Goal: Task Accomplishment & Management: Use online tool/utility

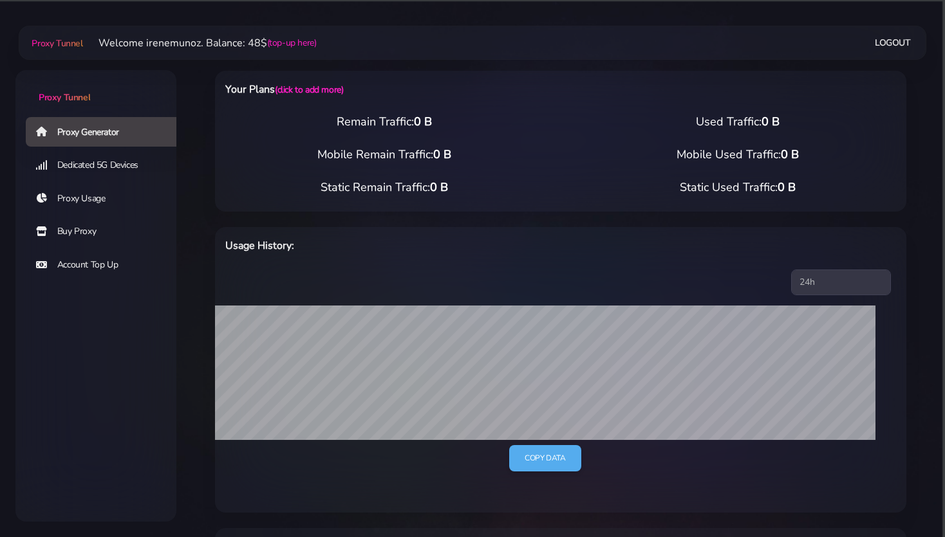
click at [81, 233] on link "Buy Proxy" at bounding box center [106, 232] width 161 height 30
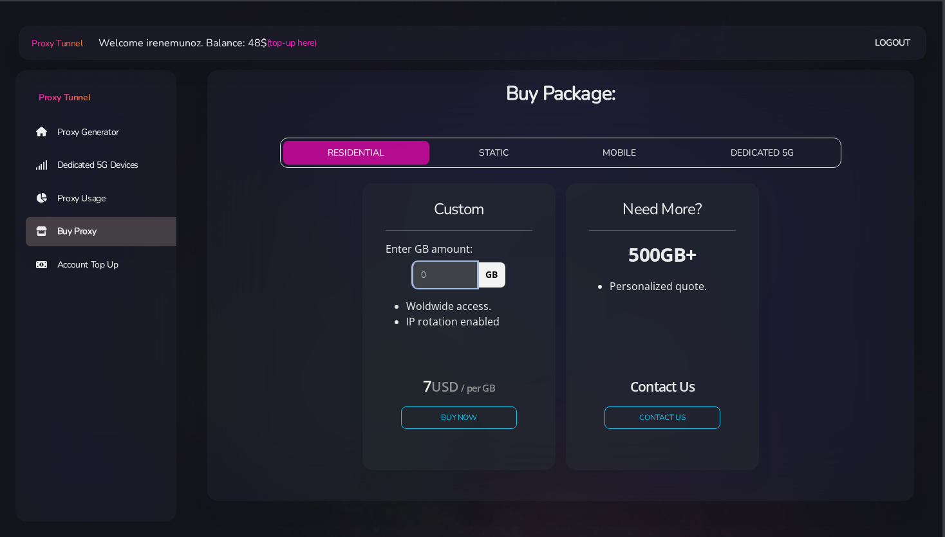
click at [434, 271] on input "number" at bounding box center [444, 275] width 65 height 26
click at [487, 154] on button "STATIC" at bounding box center [493, 153] width 119 height 24
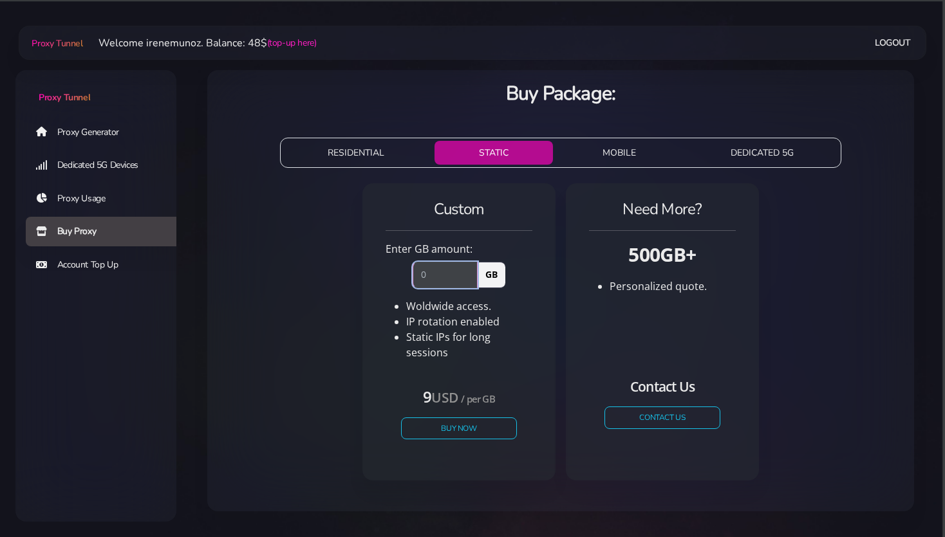
click at [432, 272] on input "number" at bounding box center [444, 275] width 65 height 26
type input "1"
click at [430, 418] on button "Buy Now" at bounding box center [459, 428] width 118 height 23
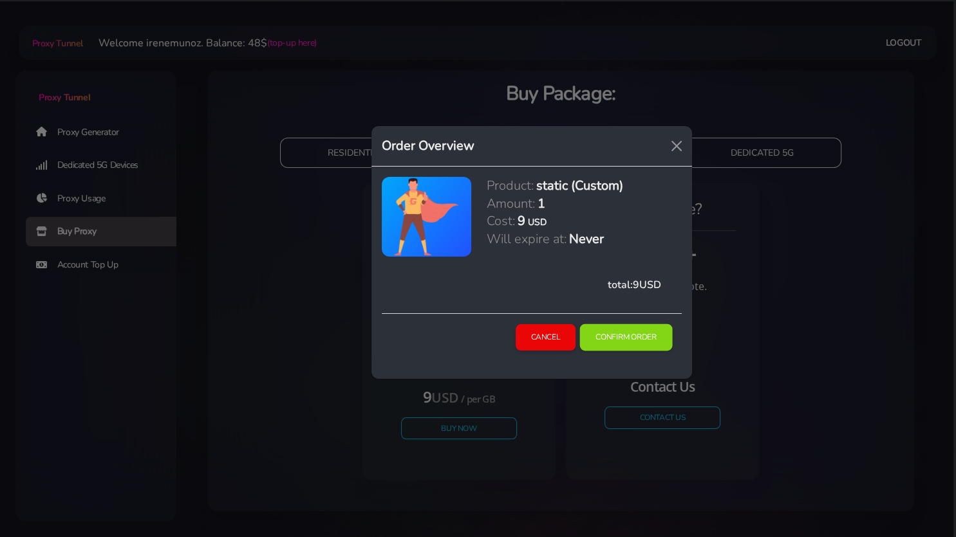
click at [619, 335] on button "Confirm Order" at bounding box center [626, 337] width 93 height 27
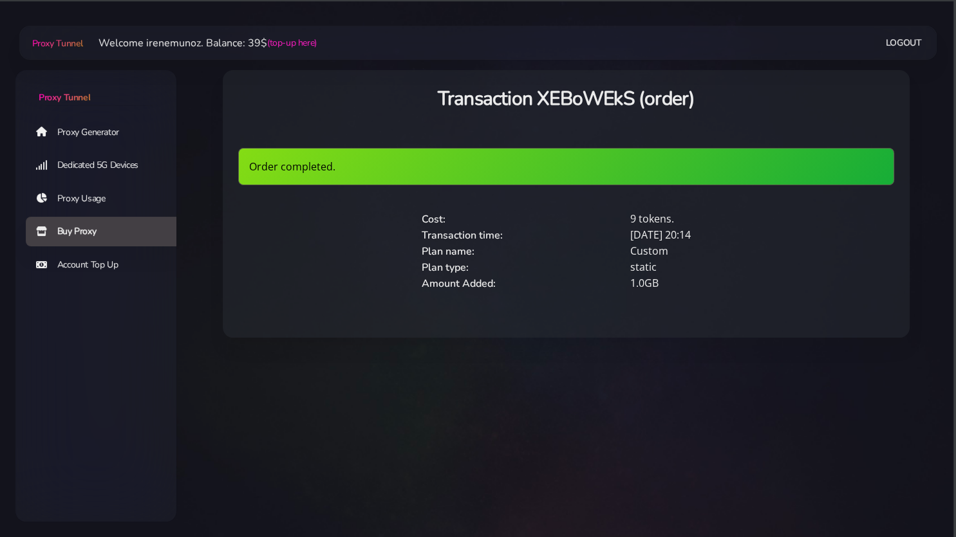
click at [97, 132] on link "Proxy Generator" at bounding box center [106, 132] width 161 height 30
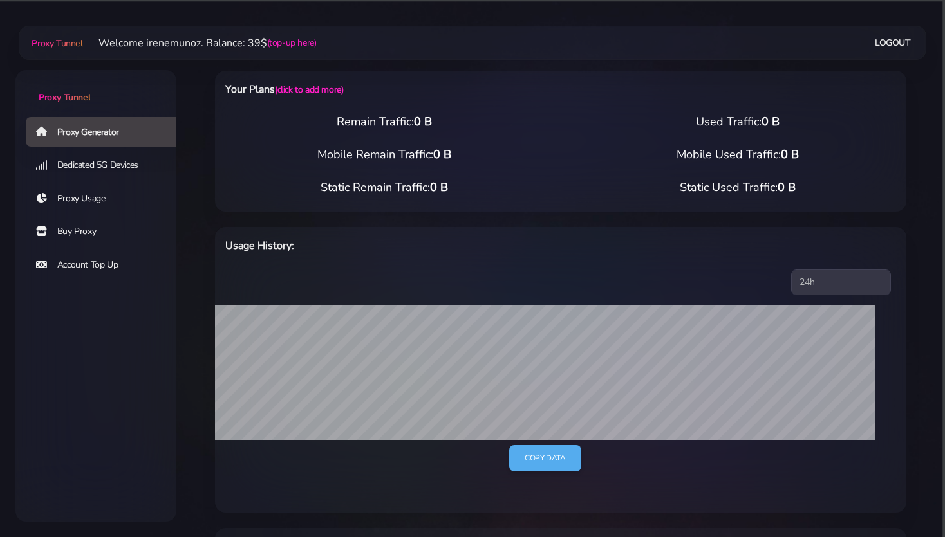
click at [95, 160] on link "Dedicated 5G Devices" at bounding box center [106, 166] width 161 height 30
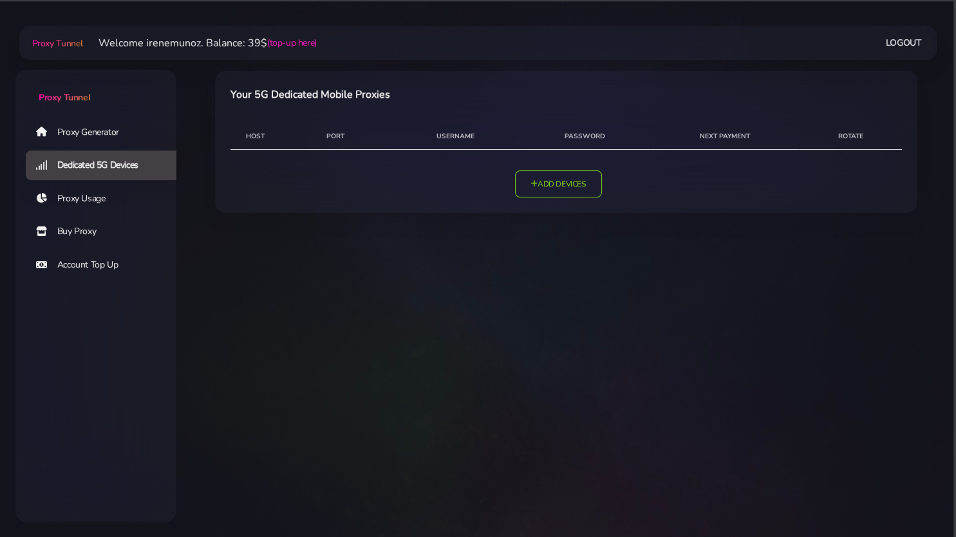
click at [89, 202] on link "Proxy Usage" at bounding box center [106, 199] width 161 height 30
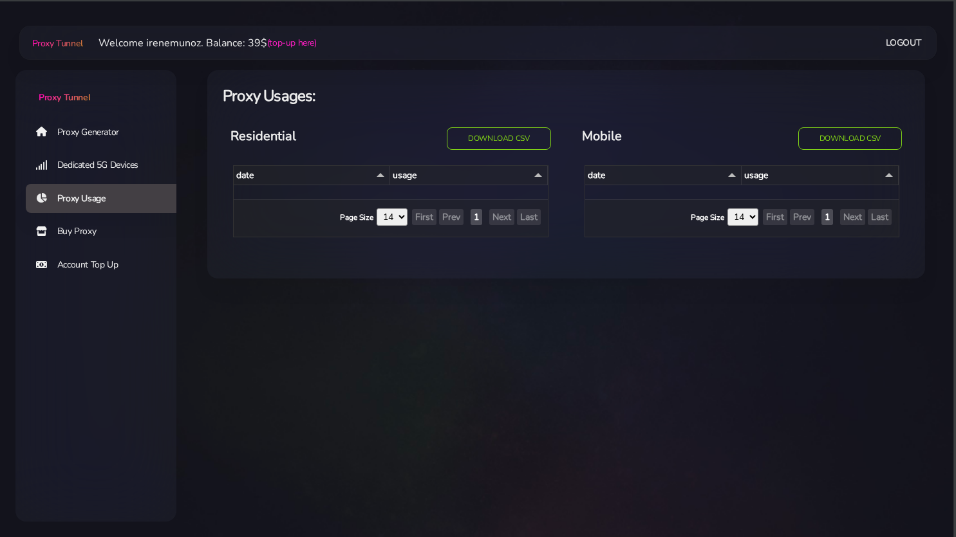
select select "14"
click at [80, 232] on link "Buy Proxy" at bounding box center [106, 232] width 161 height 30
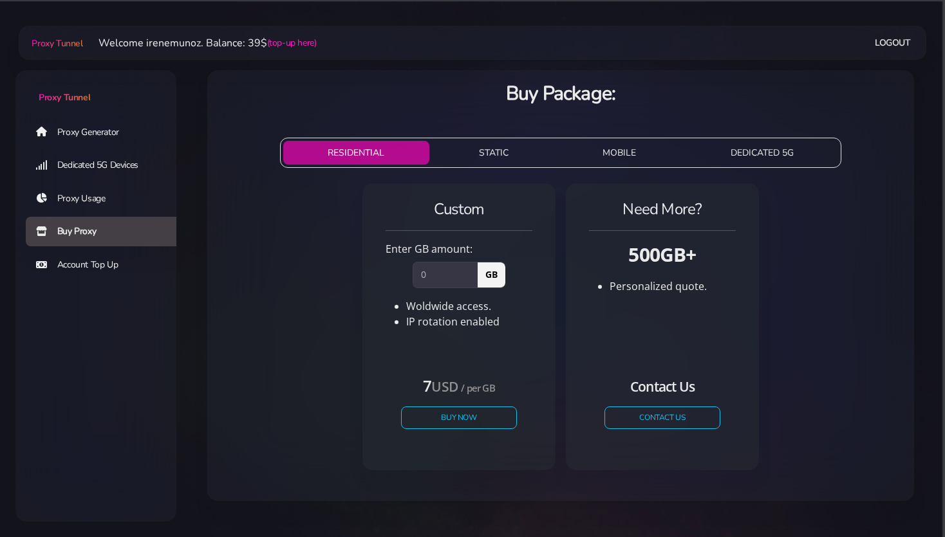
click at [510, 148] on button "STATIC" at bounding box center [493, 153] width 119 height 24
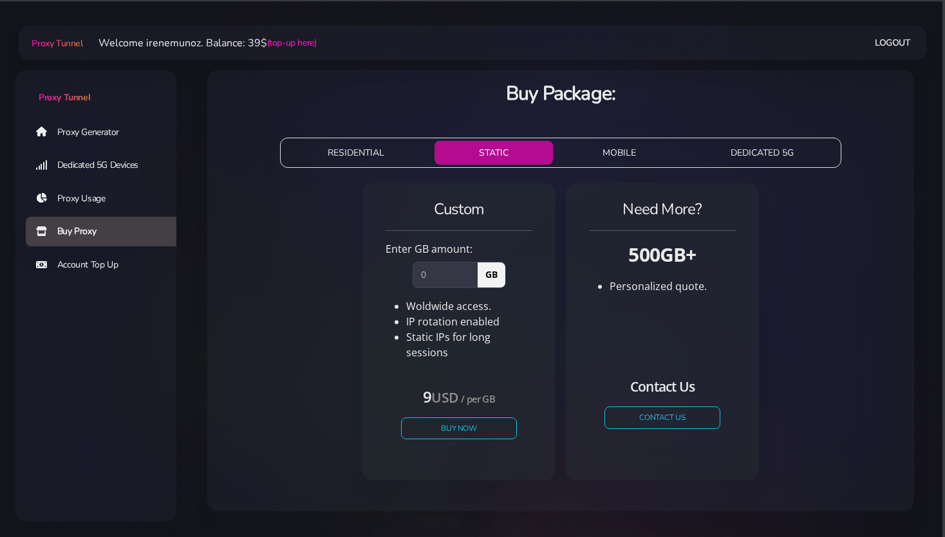
click at [452, 320] on li "IP rotation enabled" at bounding box center [469, 321] width 126 height 15
click at [354, 153] on button "RESIDENTIAL" at bounding box center [356, 153] width 146 height 24
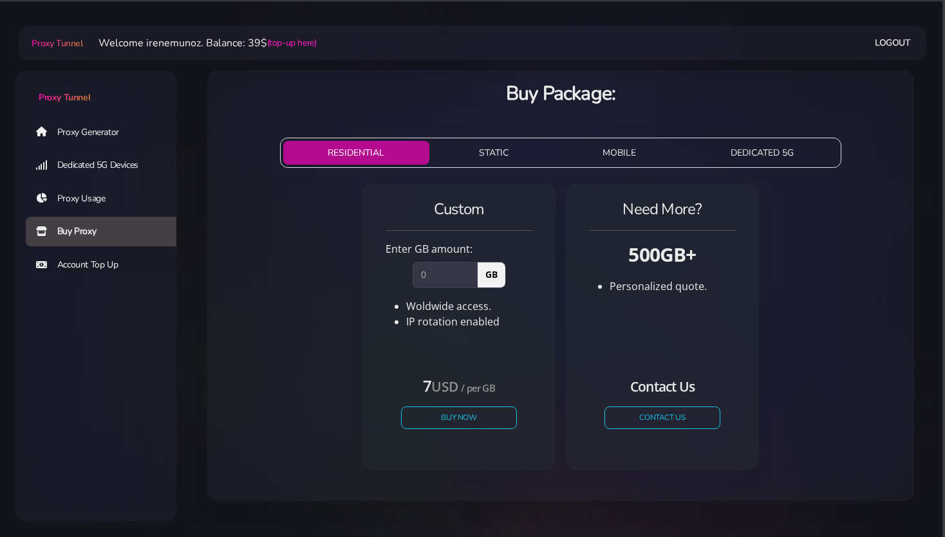
click at [496, 149] on button "STATIC" at bounding box center [493, 153] width 119 height 24
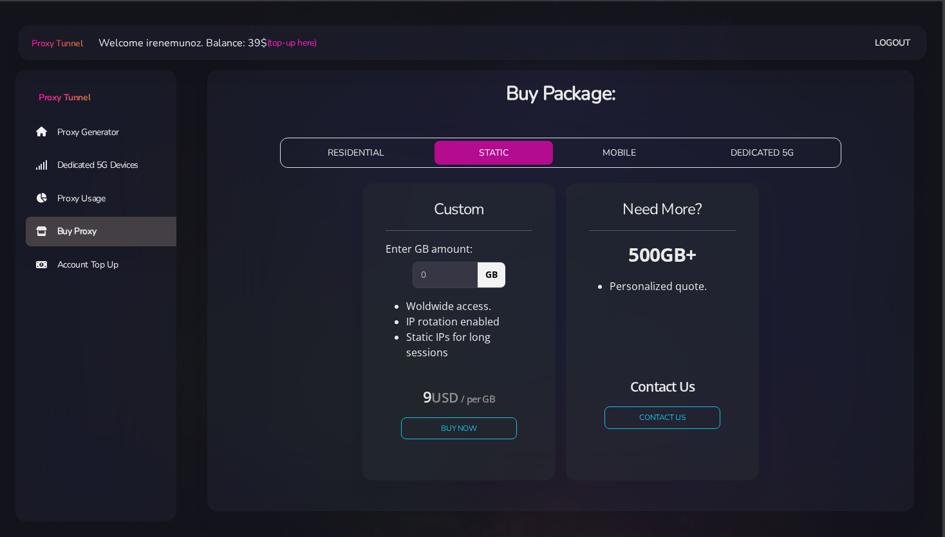
click at [604, 147] on button "MOBILE" at bounding box center [619, 153] width 123 height 24
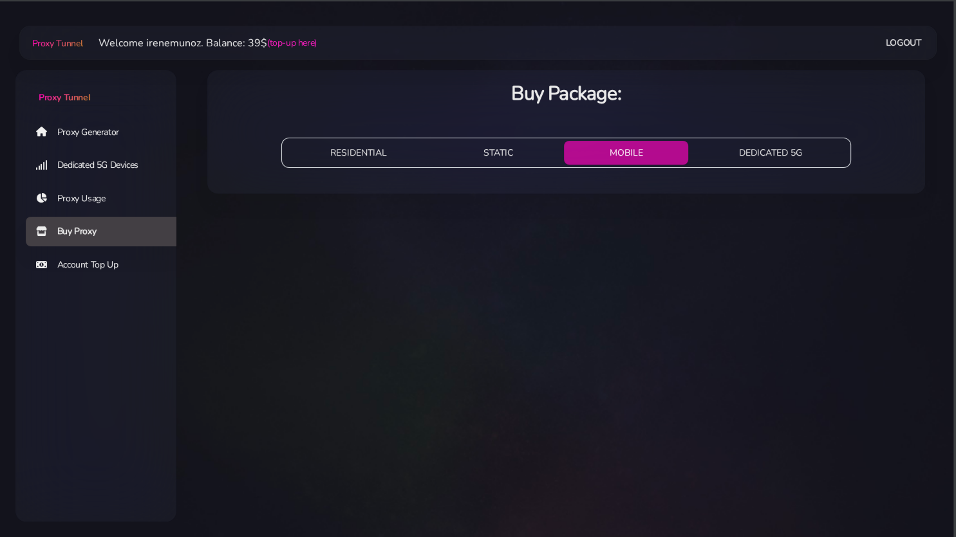
click at [783, 155] on button "DEDICATED 5G" at bounding box center [770, 153] width 154 height 24
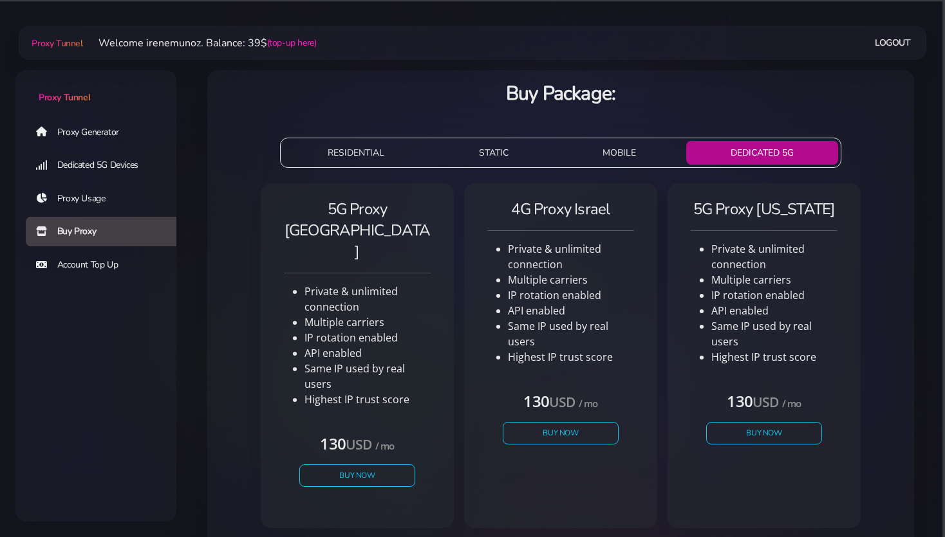
click at [493, 155] on button "STATIC" at bounding box center [493, 153] width 119 height 24
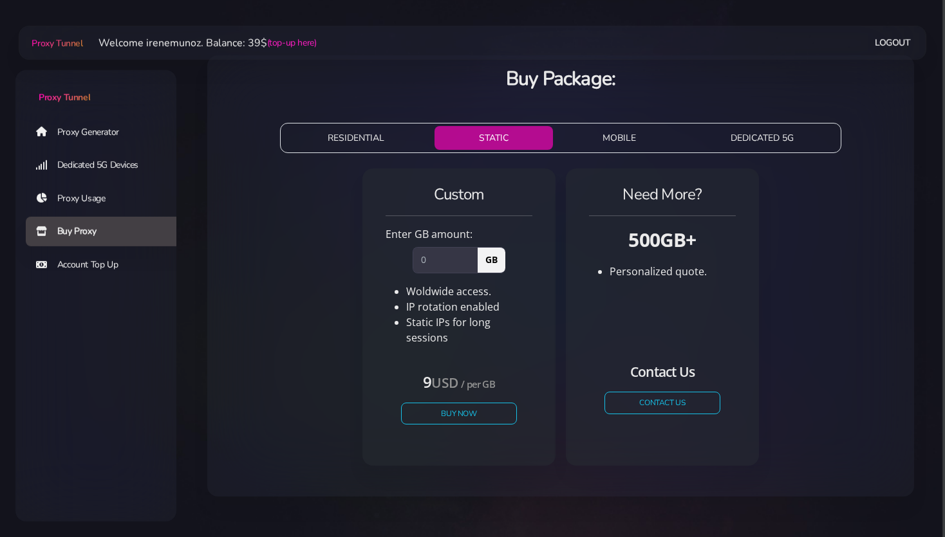
scroll to position [15, 0]
click at [80, 125] on link "Proxy Generator" at bounding box center [106, 132] width 161 height 30
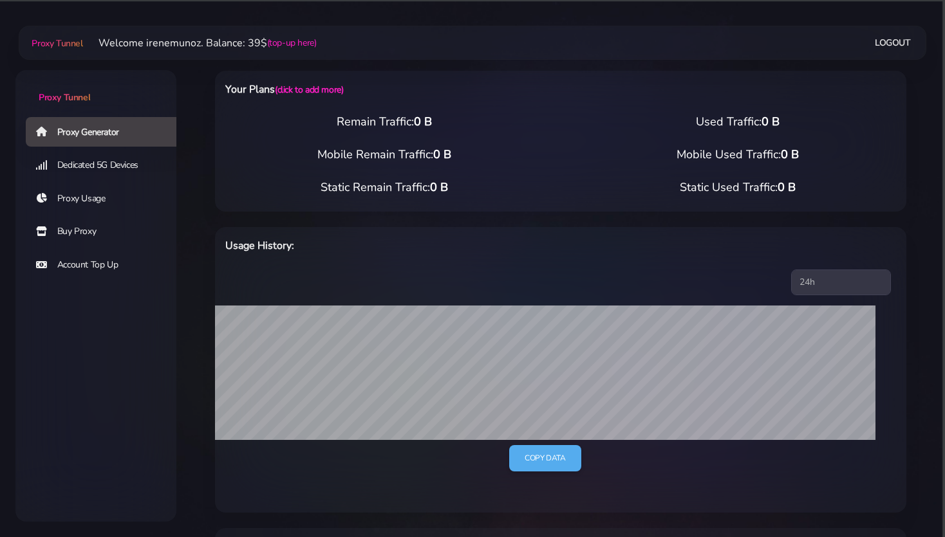
click at [84, 227] on link "Buy Proxy" at bounding box center [106, 232] width 161 height 30
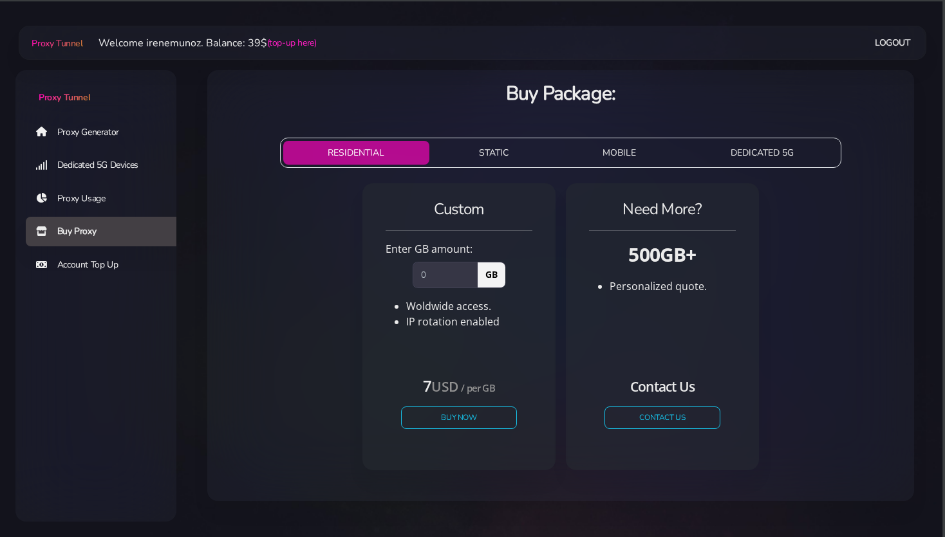
click at [84, 133] on link "Proxy Generator" at bounding box center [106, 132] width 161 height 30
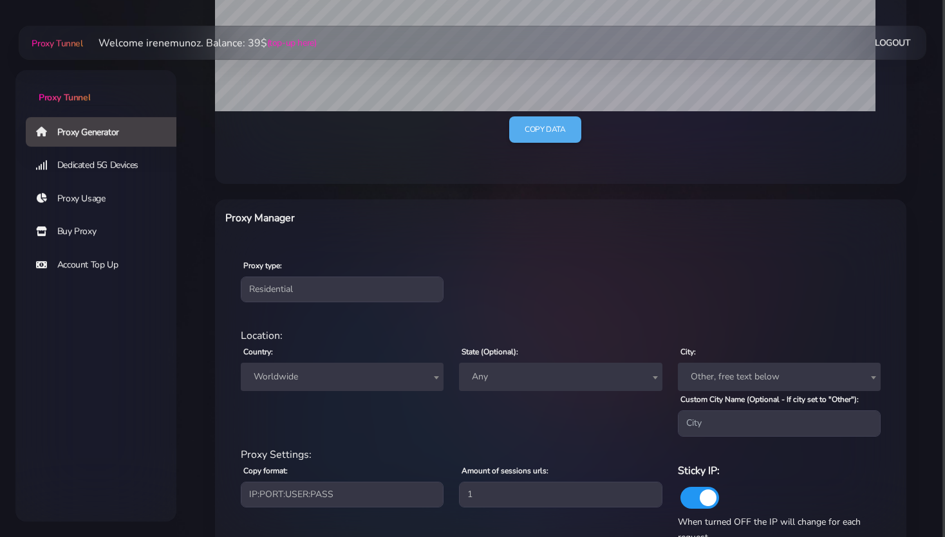
scroll to position [340, 0]
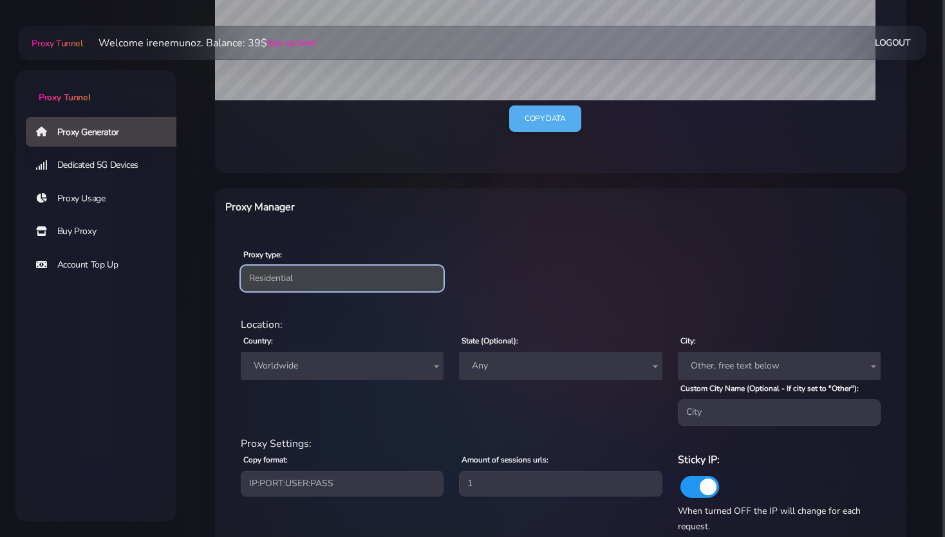
click at [241, 266] on select "Residential Static Mobile" at bounding box center [342, 279] width 203 height 26
select select "static"
click option "Static" at bounding box center [0, 0] width 0 height 0
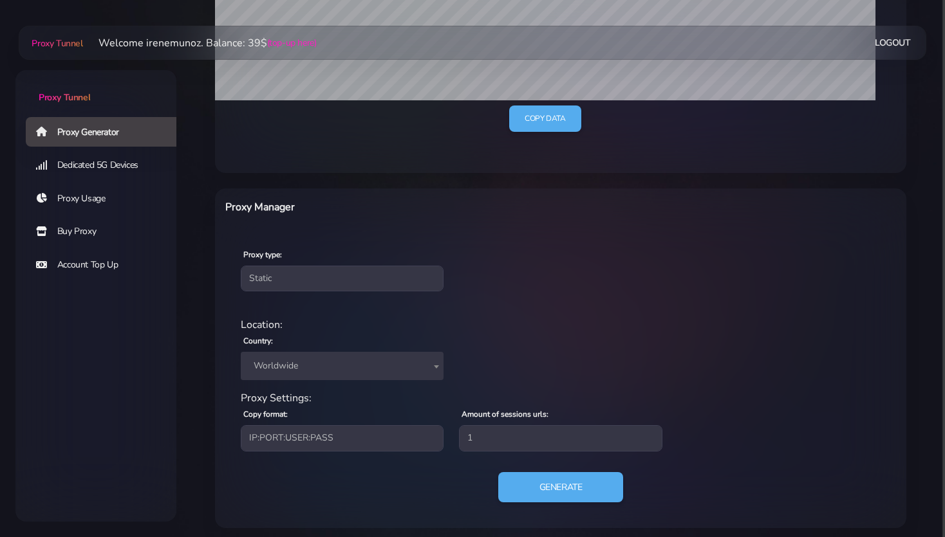
click at [366, 226] on div "Proxy Manager" at bounding box center [560, 210] width 691 height 42
click at [292, 365] on span "Worldwide" at bounding box center [341, 366] width 187 height 18
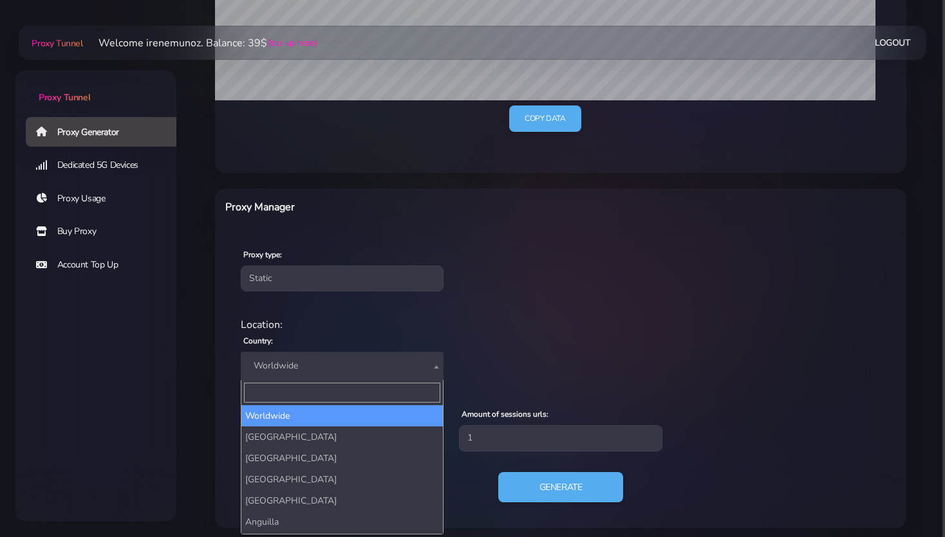
click at [268, 400] on input "Search" at bounding box center [342, 393] width 196 height 20
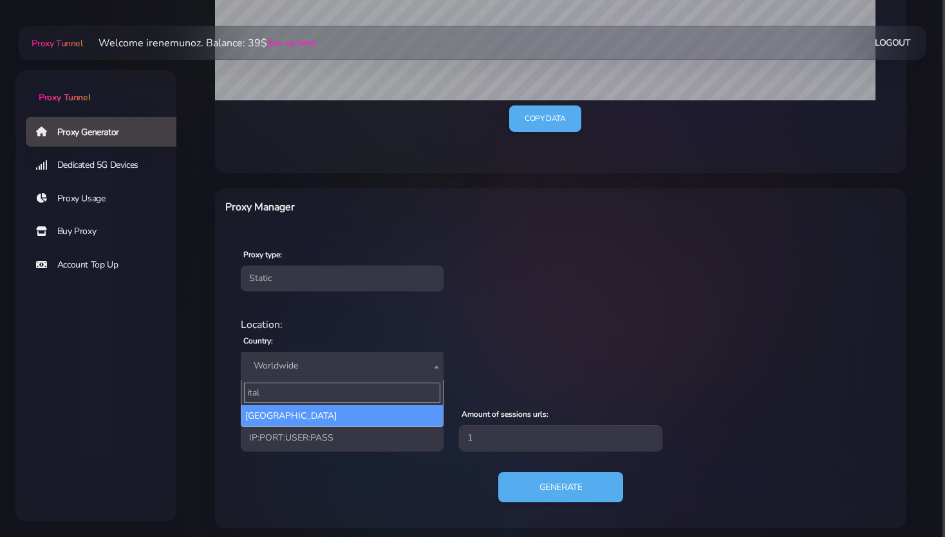
type input "ital"
select select "IT"
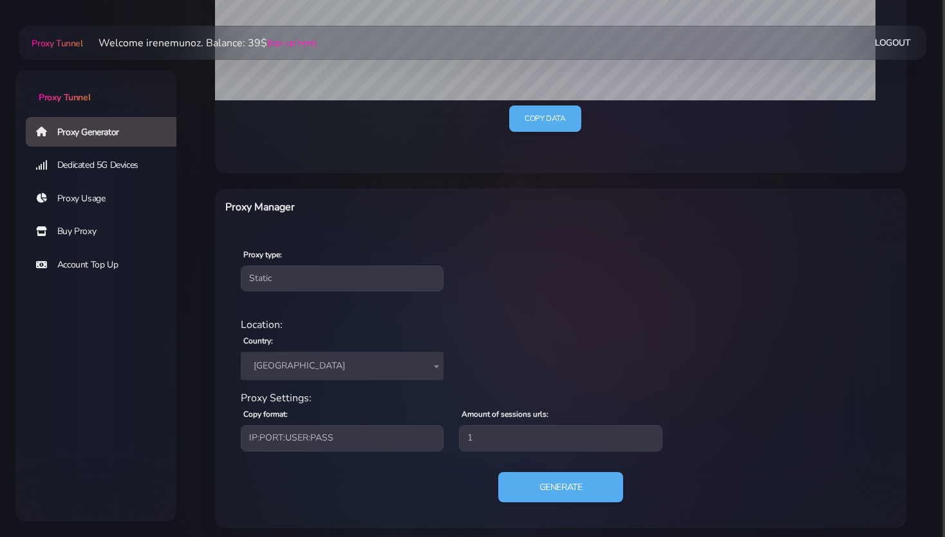
click at [503, 331] on div "Location:" at bounding box center [560, 324] width 655 height 15
click at [538, 486] on button "Generate" at bounding box center [561, 488] width 128 height 32
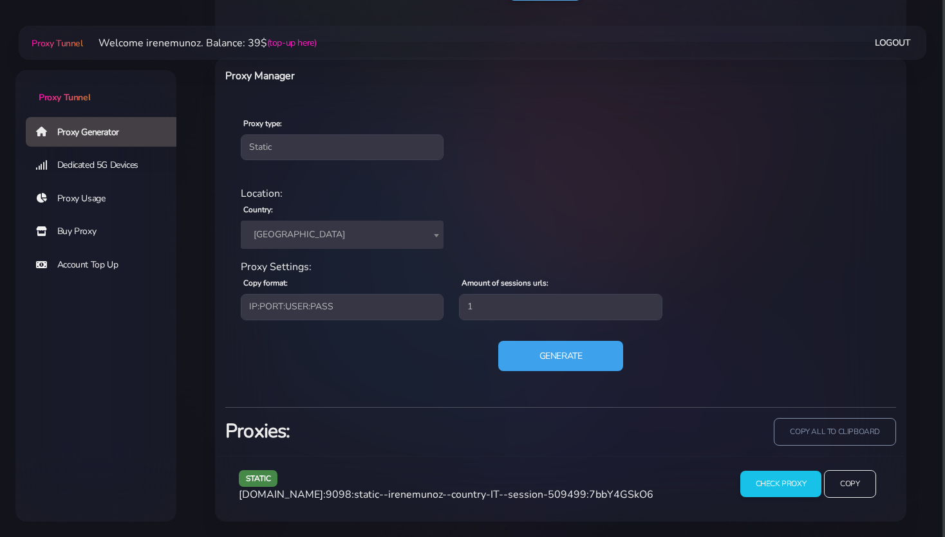
scroll to position [469, 0]
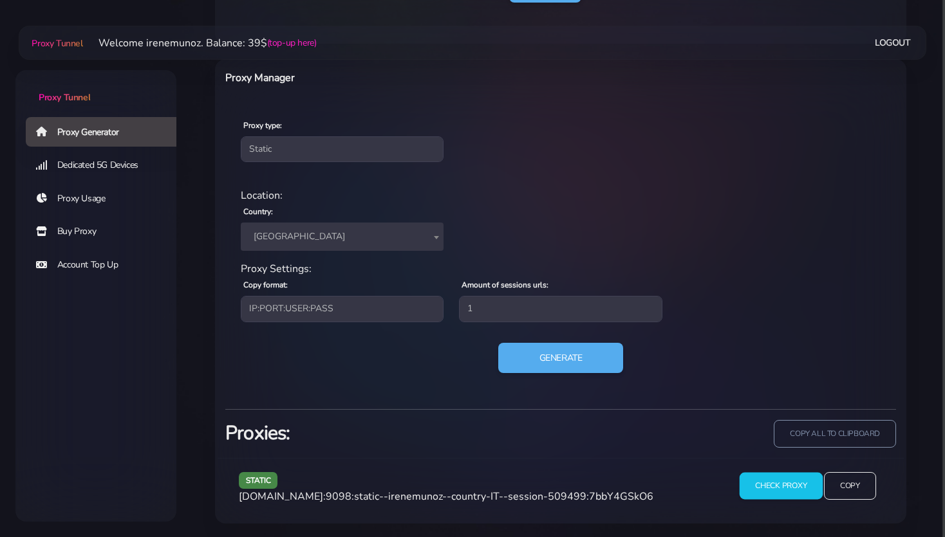
click at [790, 486] on input "Check Proxy" at bounding box center [780, 486] width 83 height 27
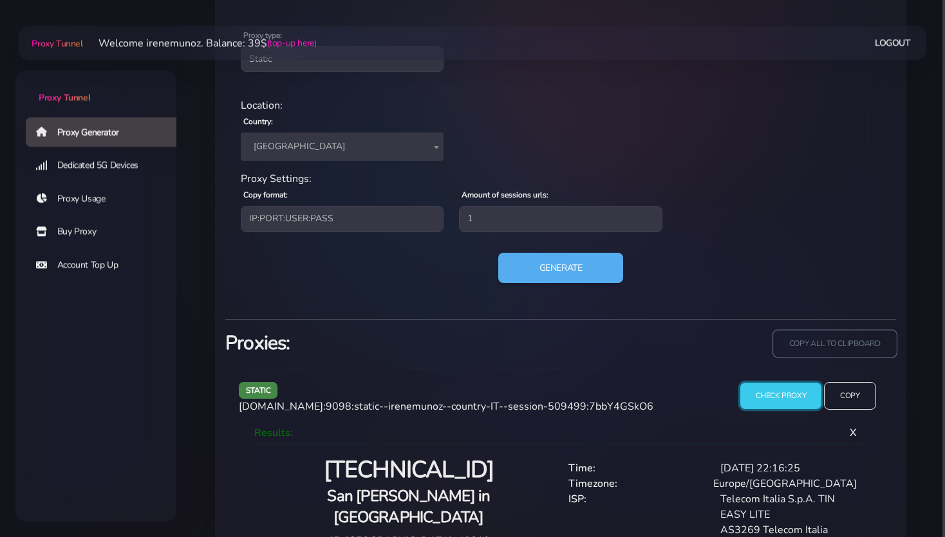
scroll to position [587, 0]
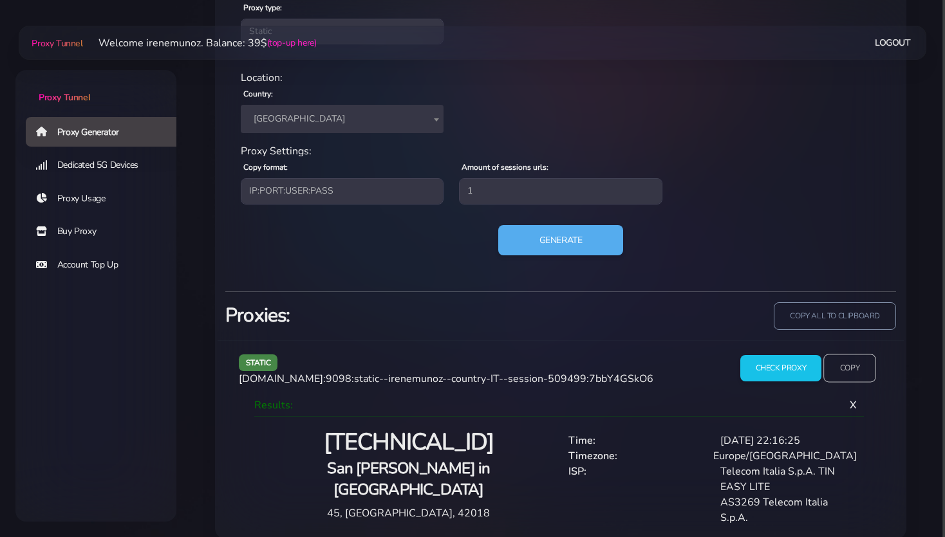
click at [856, 366] on input "Copy" at bounding box center [849, 369] width 53 height 28
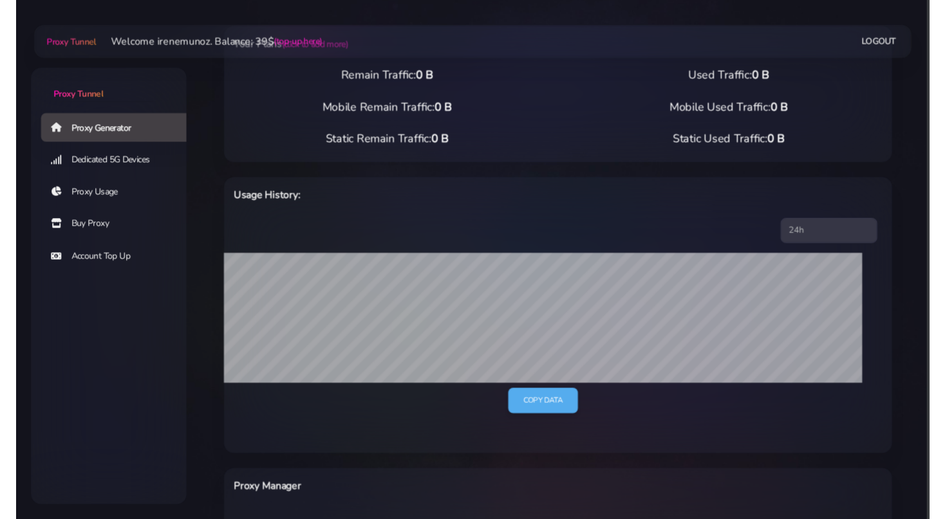
scroll to position [0, 0]
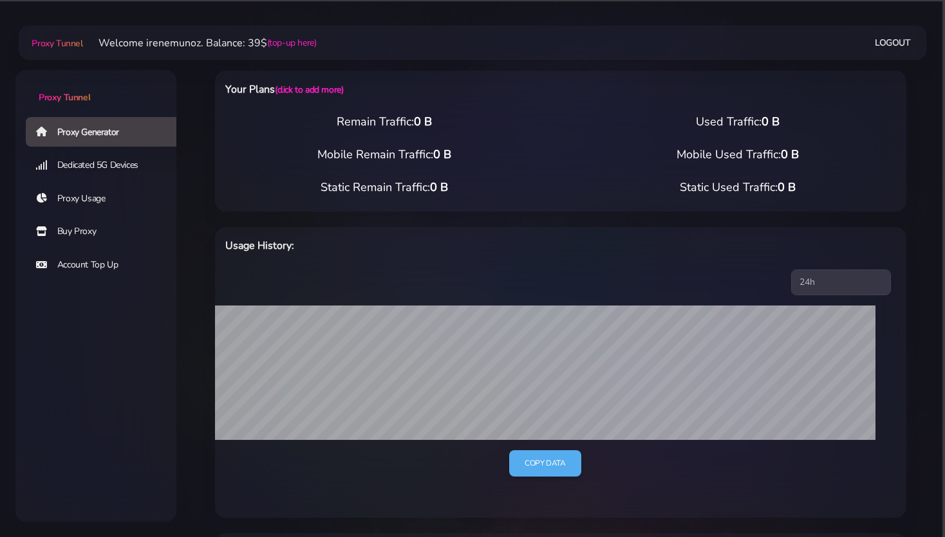
select select "static"
